Goal: Information Seeking & Learning: Learn about a topic

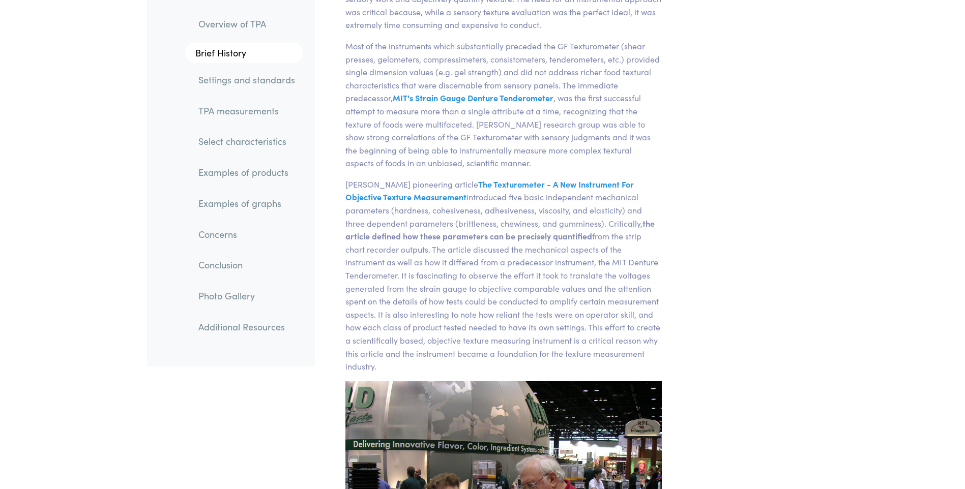
scroll to position [3284, 0]
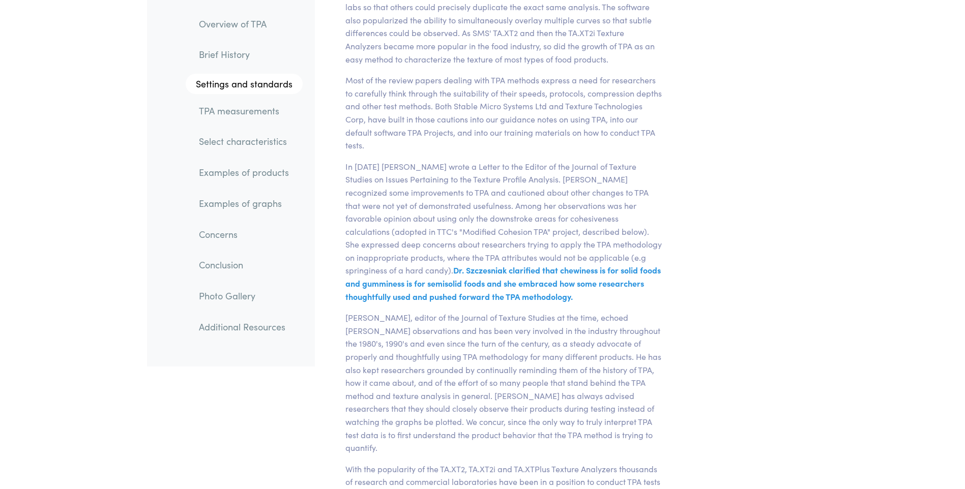
click at [583, 274] on p "In [DATE] [PERSON_NAME] wrote a Letter to the Editor of the Journal of Texture …" at bounding box center [503, 231] width 329 height 143
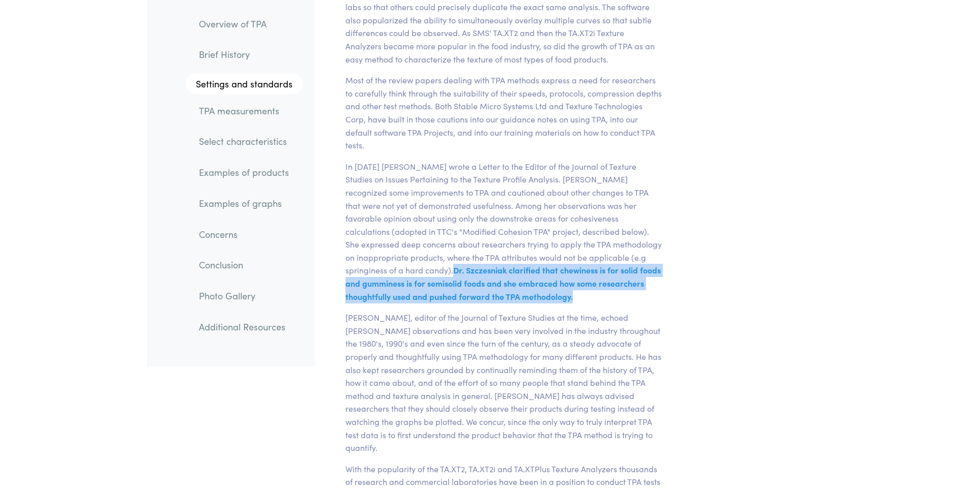
drag, startPoint x: 517, startPoint y: 275, endPoint x: 331, endPoint y: 243, distance: 188.2
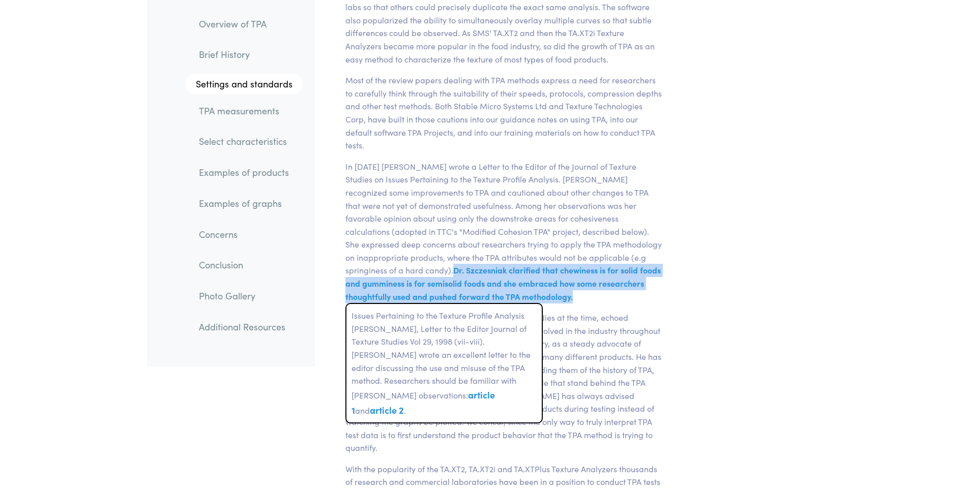
drag, startPoint x: 331, startPoint y: 243, endPoint x: 380, endPoint y: 247, distance: 48.9
drag, startPoint x: 380, startPoint y: 247, endPoint x: 358, endPoint y: 249, distance: 22.0
click at [358, 264] on span "Dr. Szczesniak clarified that chewiness is for solid foods and gumminess is for…" at bounding box center [502, 282] width 315 height 37
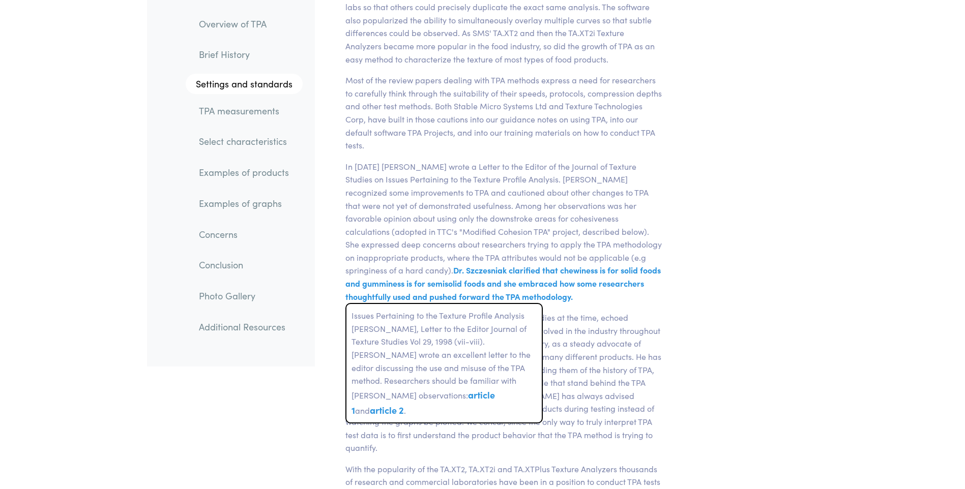
click at [437, 264] on span "Dr. Szczesniak clarified that chewiness is for solid foods and gumminess is for…" at bounding box center [502, 282] width 315 height 37
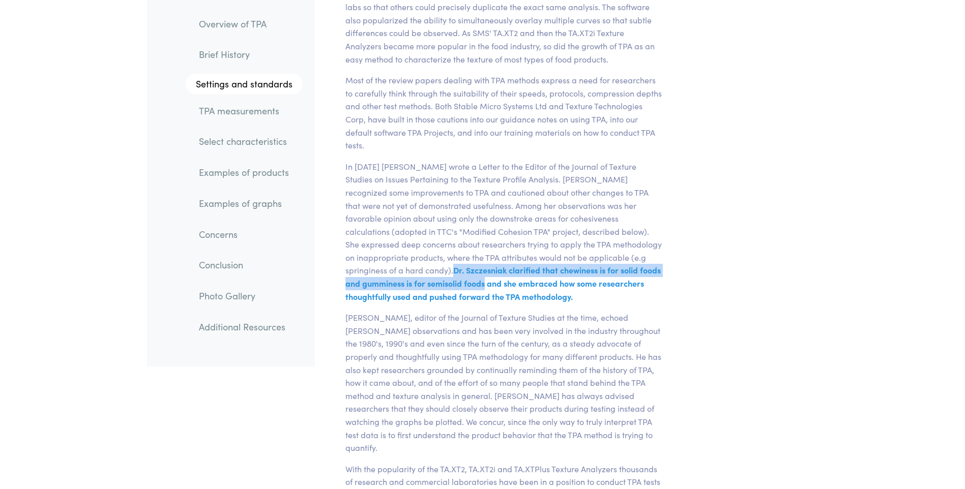
drag, startPoint x: 403, startPoint y: 259, endPoint x: 339, endPoint y: 248, distance: 65.0
click at [339, 248] on p "In [DATE] [PERSON_NAME] wrote a Letter to the Editor of the Journal of Texture …" at bounding box center [503, 231] width 329 height 143
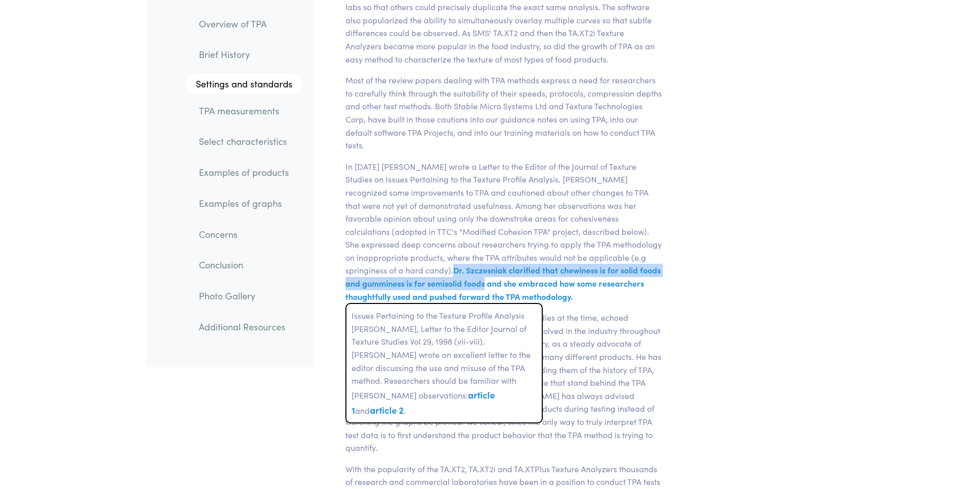
drag, startPoint x: 339, startPoint y: 248, endPoint x: 379, endPoint y: 249, distance: 40.7
copy span "[PERSON_NAME] clarified that chewiness is for solid foods and gumminess is for …"
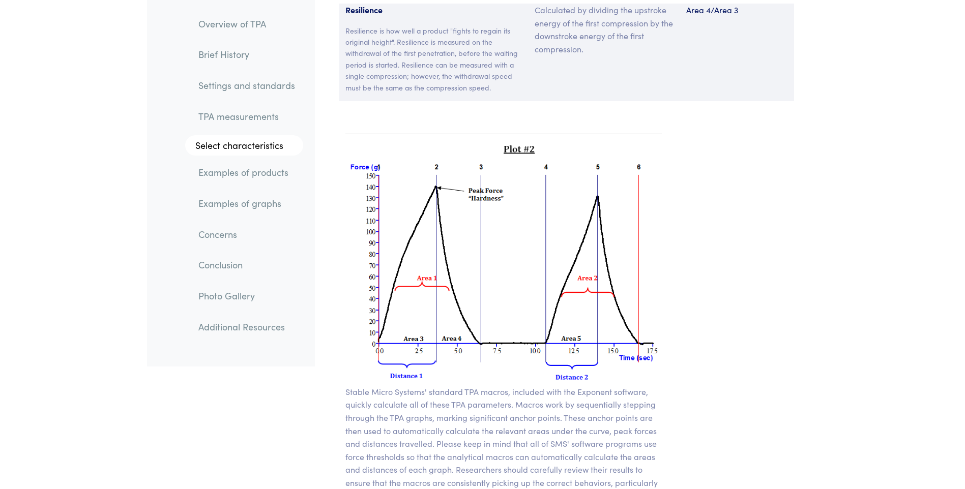
scroll to position [7205, 0]
